Goal: Task Accomplishment & Management: Use online tool/utility

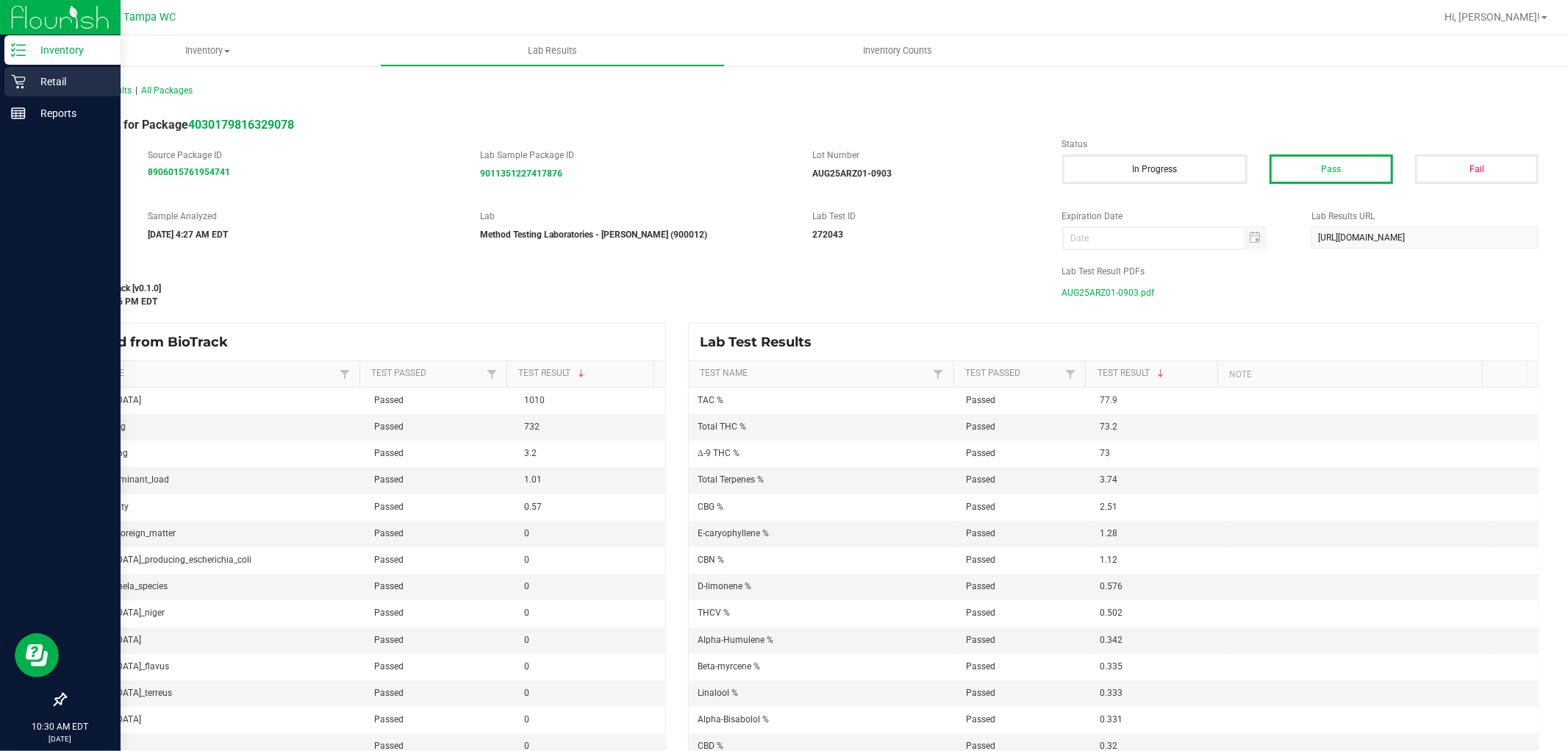
click at [63, 73] on p "Retail" at bounding box center [70, 82] width 88 height 18
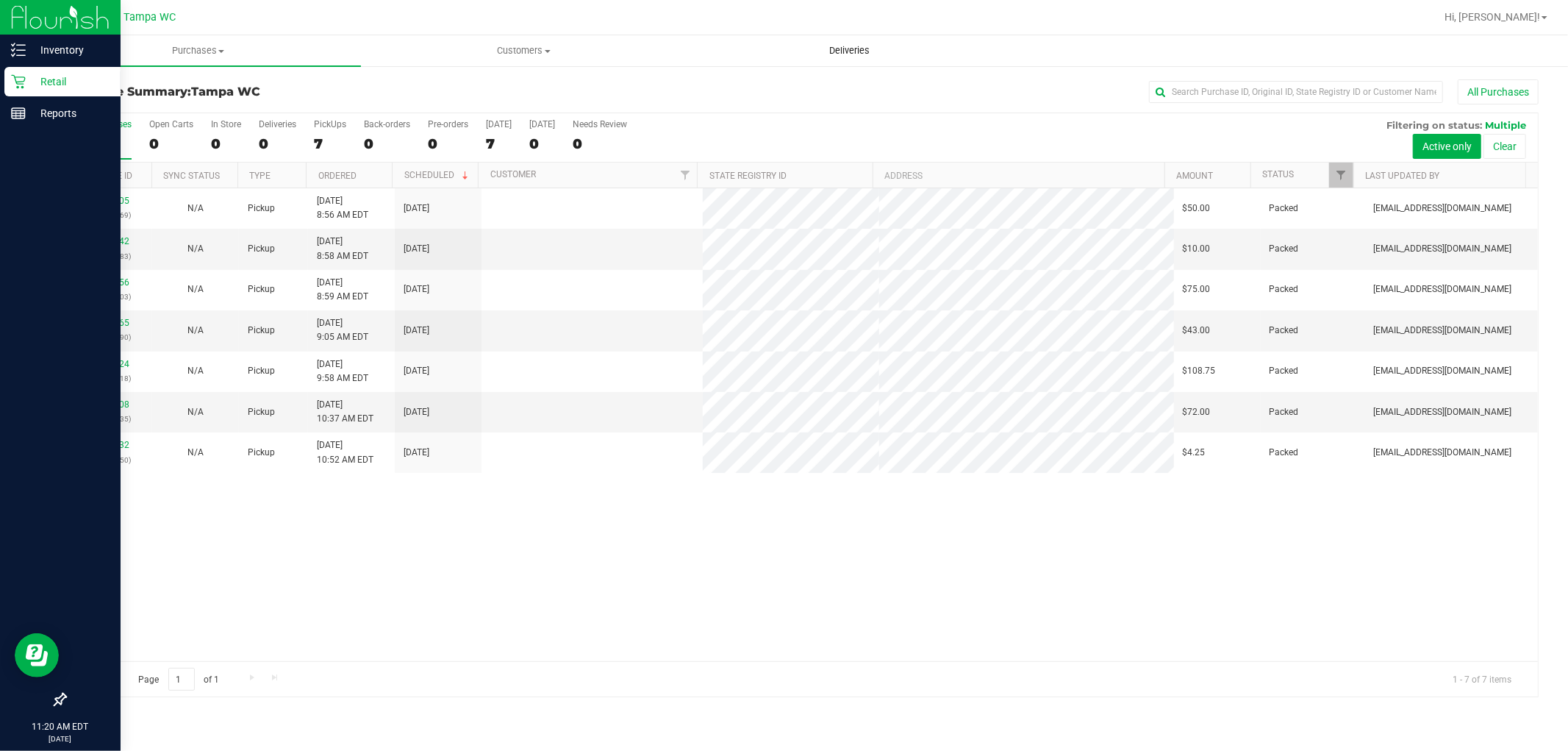
click at [897, 37] on uib-tab-heading "Deliveries" at bounding box center [849, 50] width 324 height 29
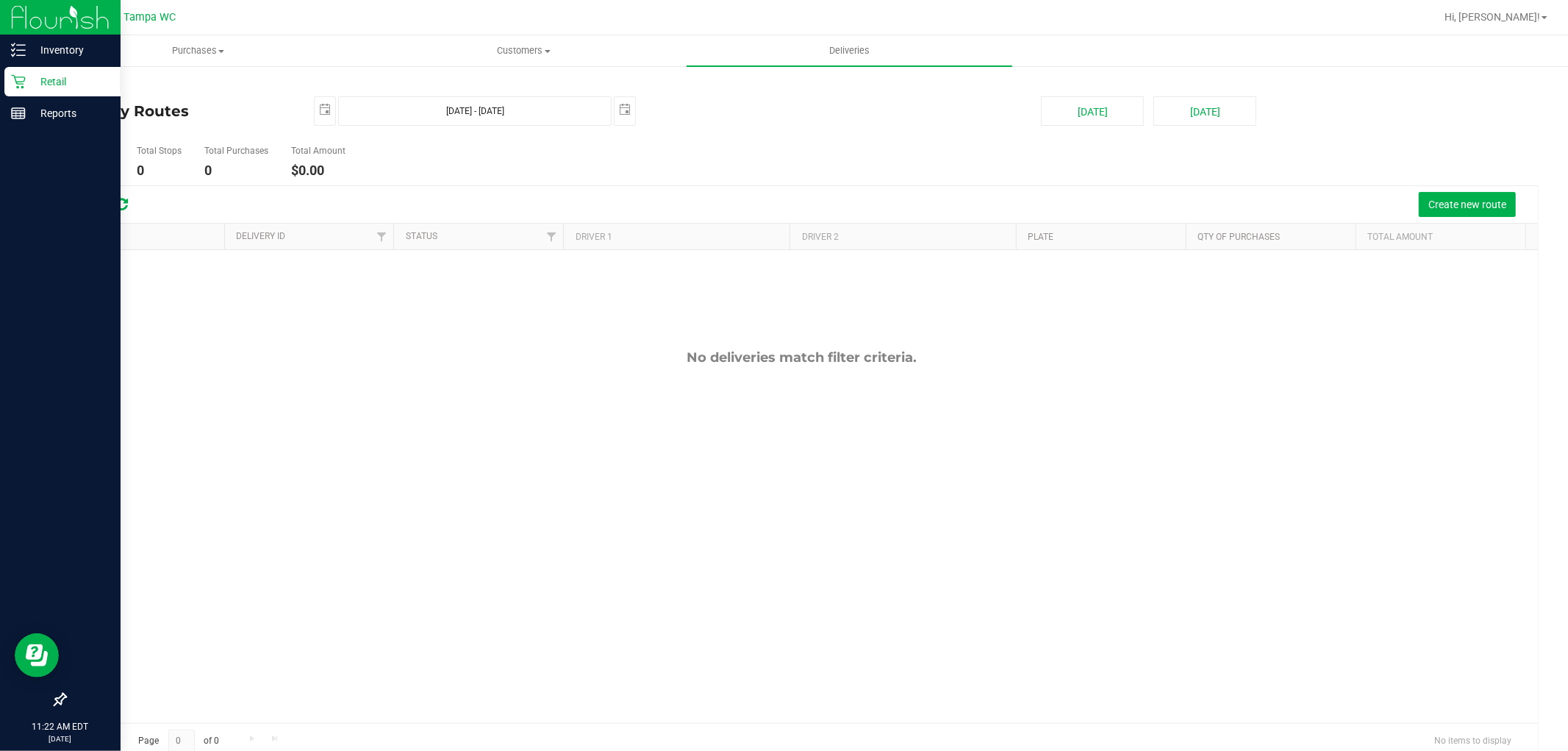
click at [593, 365] on div "No deliveries match filter criteria." at bounding box center [801, 358] width 1472 height 16
click at [23, 71] on div "Retail" at bounding box center [62, 81] width 116 height 29
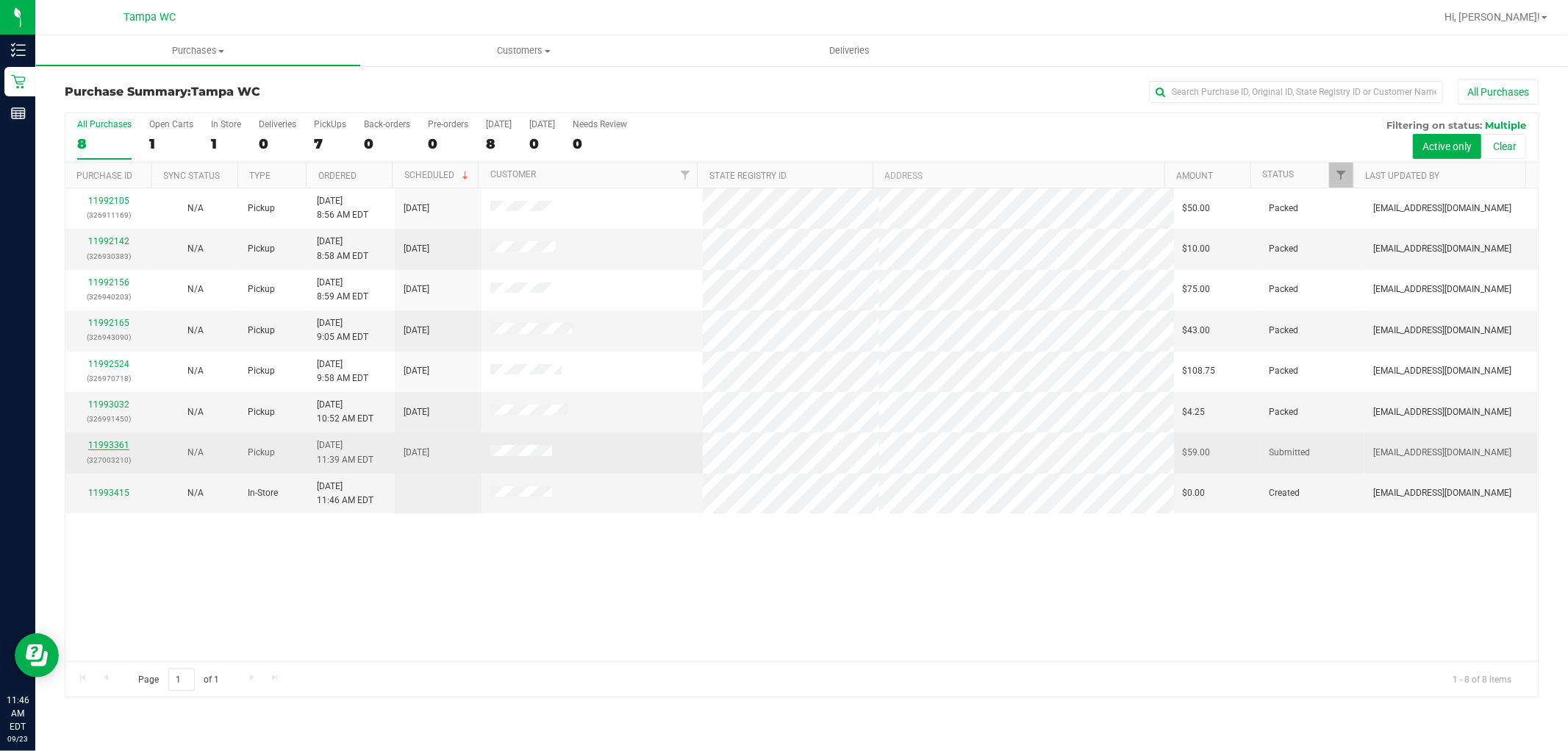
click at [121, 444] on div "11993361 (327003210)" at bounding box center [109, 452] width 69 height 28
click at [121, 444] on link "11993361" at bounding box center [109, 445] width 41 height 10
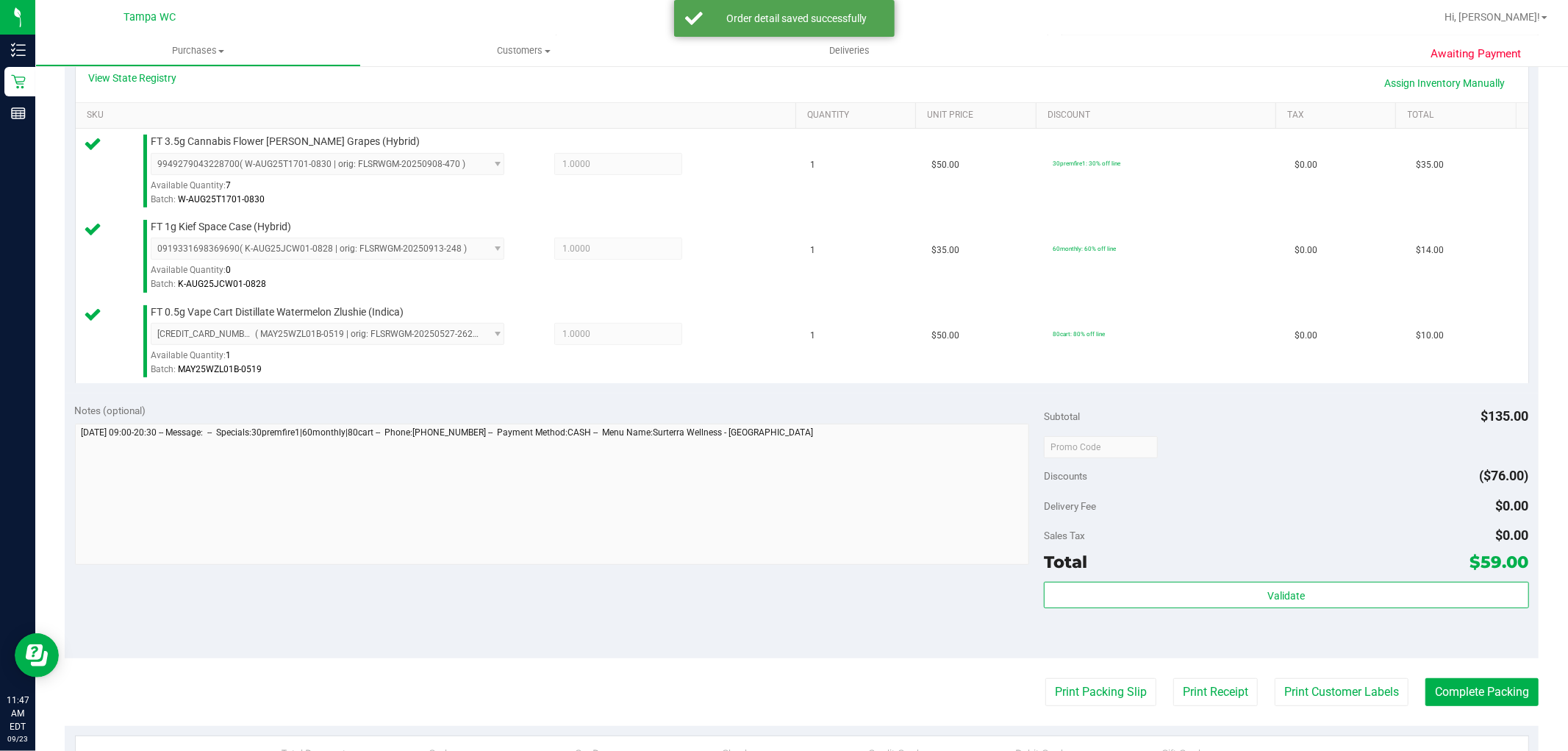
scroll to position [489, 0]
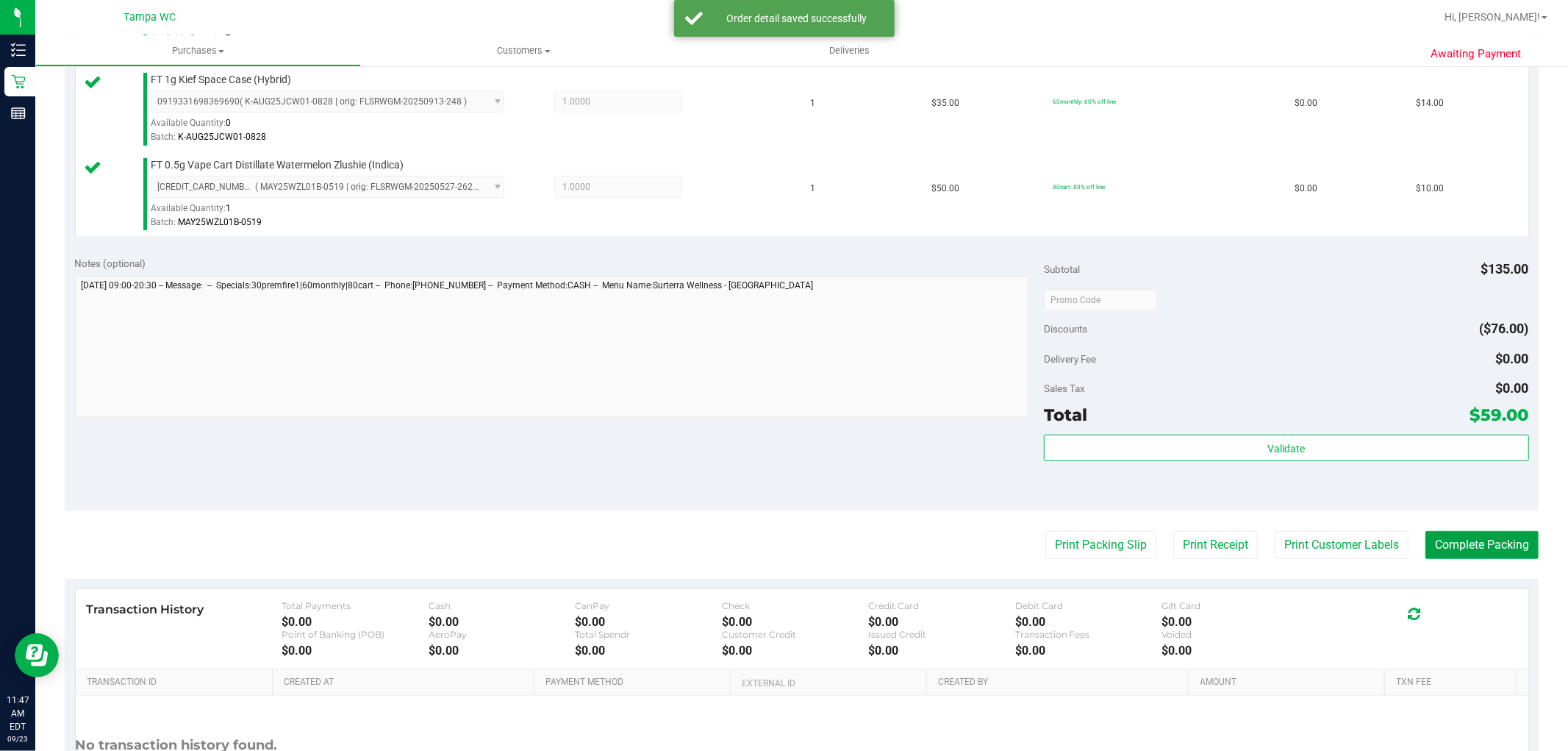
click at [1474, 555] on button "Complete Packing" at bounding box center [1481, 544] width 113 height 28
